Goal: Navigation & Orientation: Go to known website

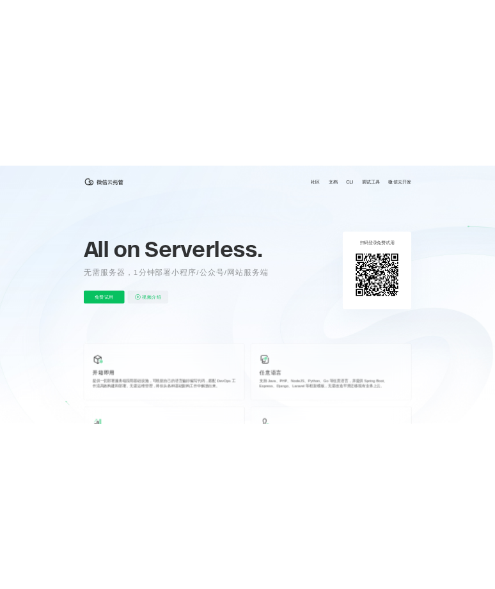
scroll to position [0, 2274]
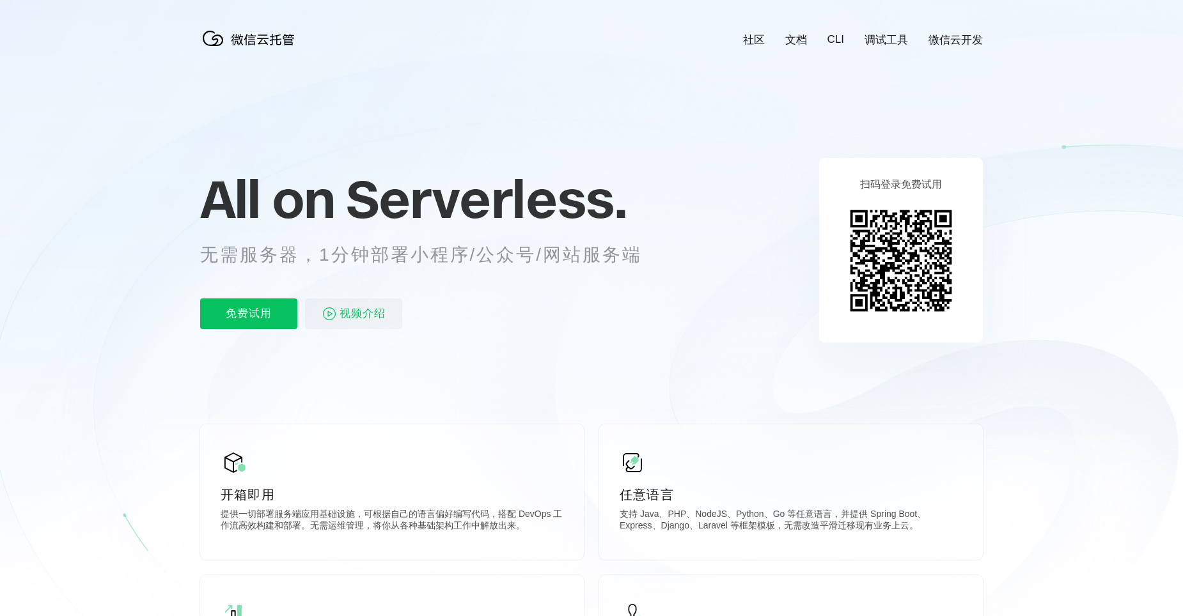
click at [494, 243] on img at bounding box center [901, 261] width 116 height 116
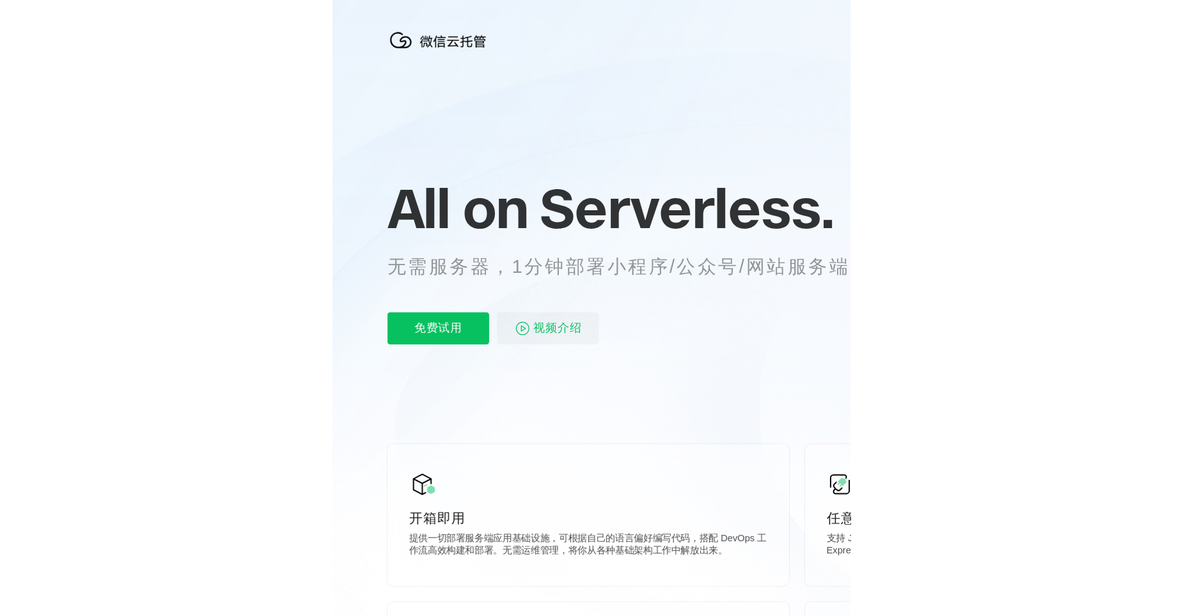
scroll to position [0, 2274]
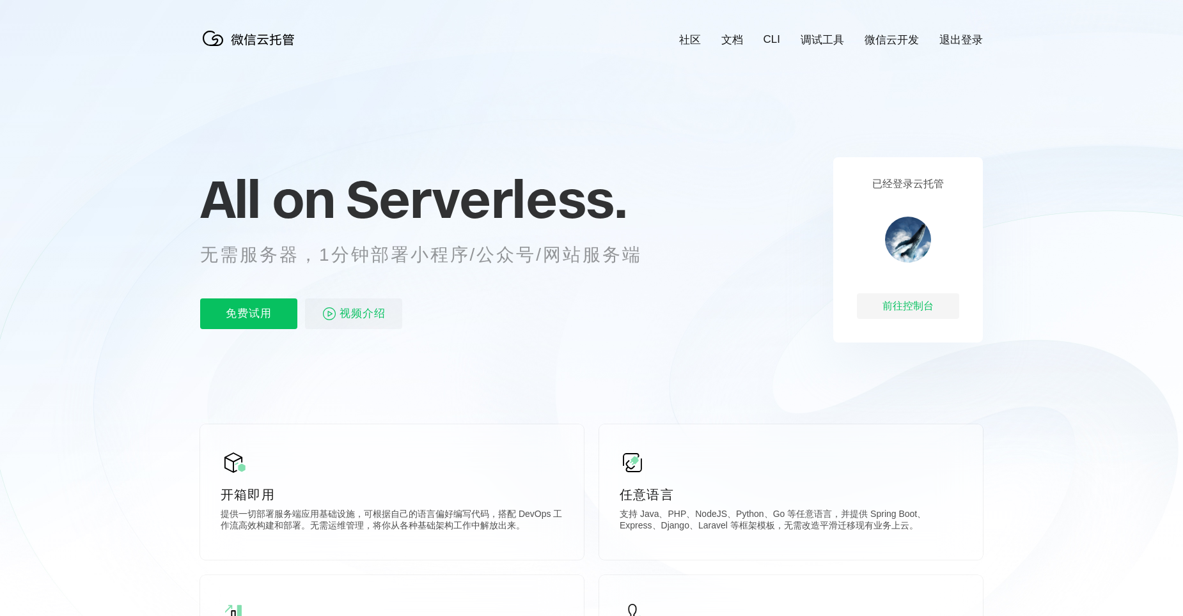
scroll to position [0, 2274]
click at [933, 309] on div "前往控制台" at bounding box center [908, 306] width 102 height 26
